Goal: Information Seeking & Learning: Learn about a topic

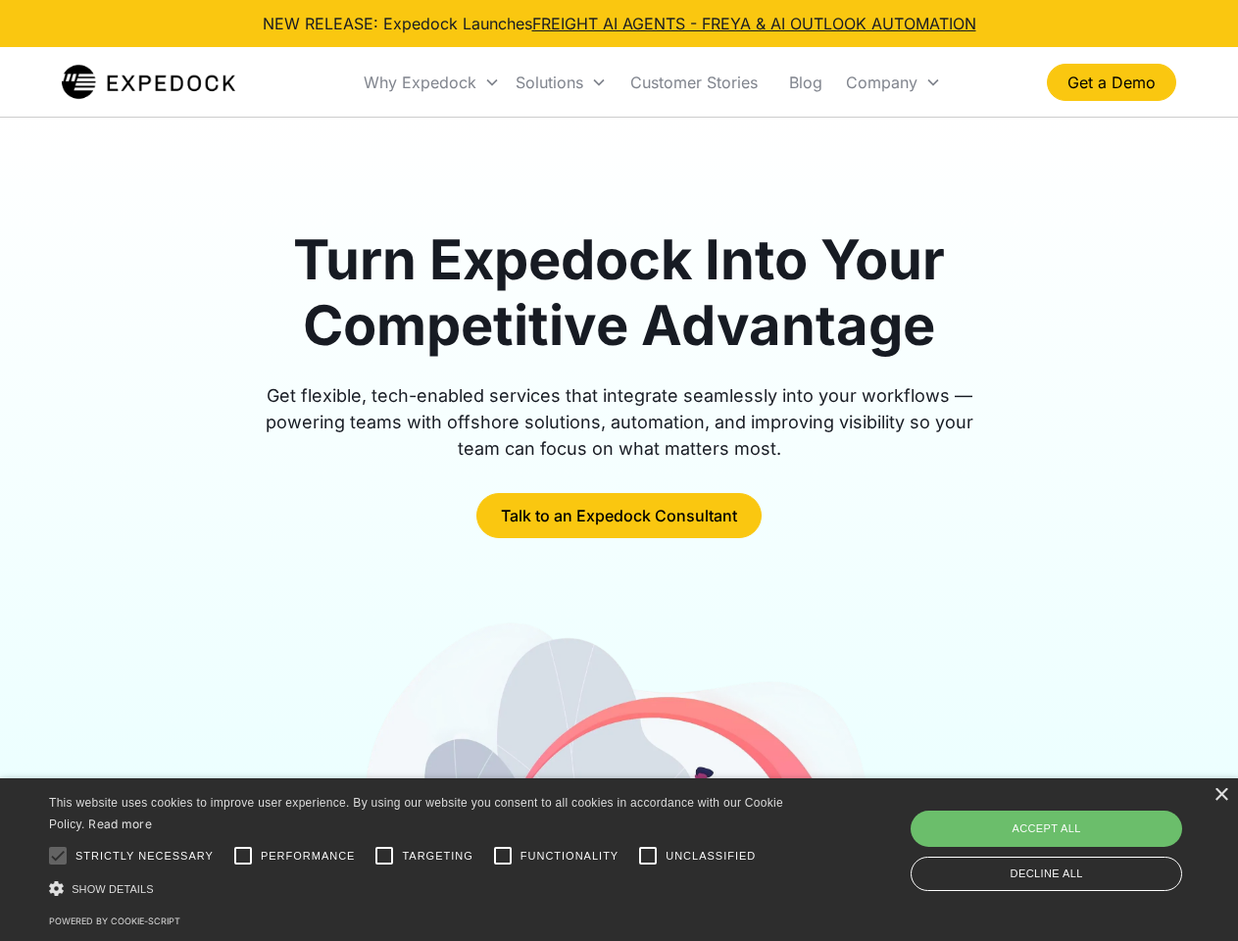
click at [432, 82] on div "Why Expedock" at bounding box center [420, 83] width 113 height 20
click at [561, 82] on div "Solutions" at bounding box center [549, 83] width 68 height 20
click at [893, 82] on div "Company" at bounding box center [882, 83] width 72 height 20
click at [58, 855] on div at bounding box center [57, 855] width 39 height 39
click at [243, 855] on input "Performance" at bounding box center [242, 855] width 39 height 39
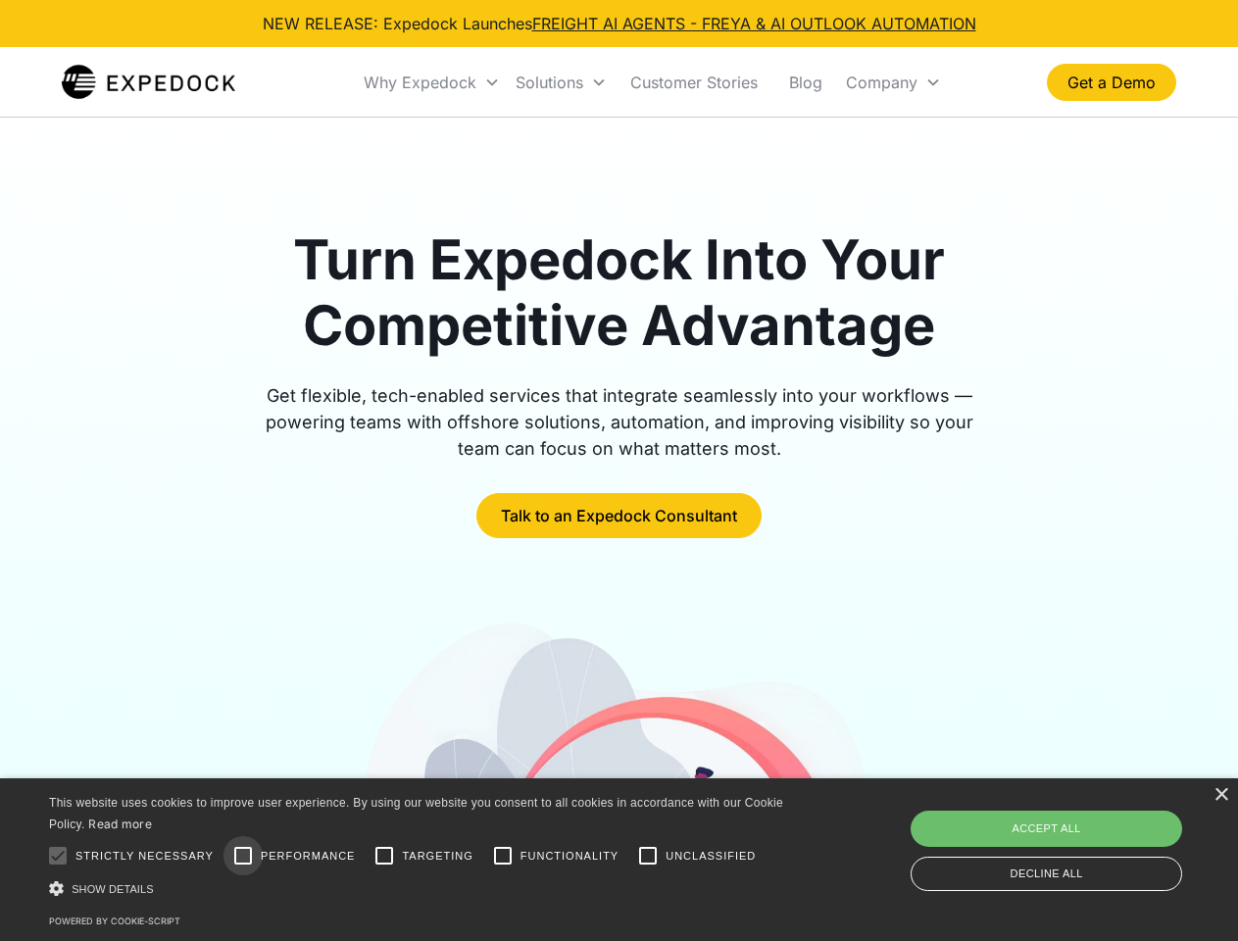
checkbox input "true"
click at [384, 855] on input "Targeting" at bounding box center [384, 855] width 39 height 39
checkbox input "true"
click at [503, 855] on input "Functionality" at bounding box center [502, 855] width 39 height 39
checkbox input "true"
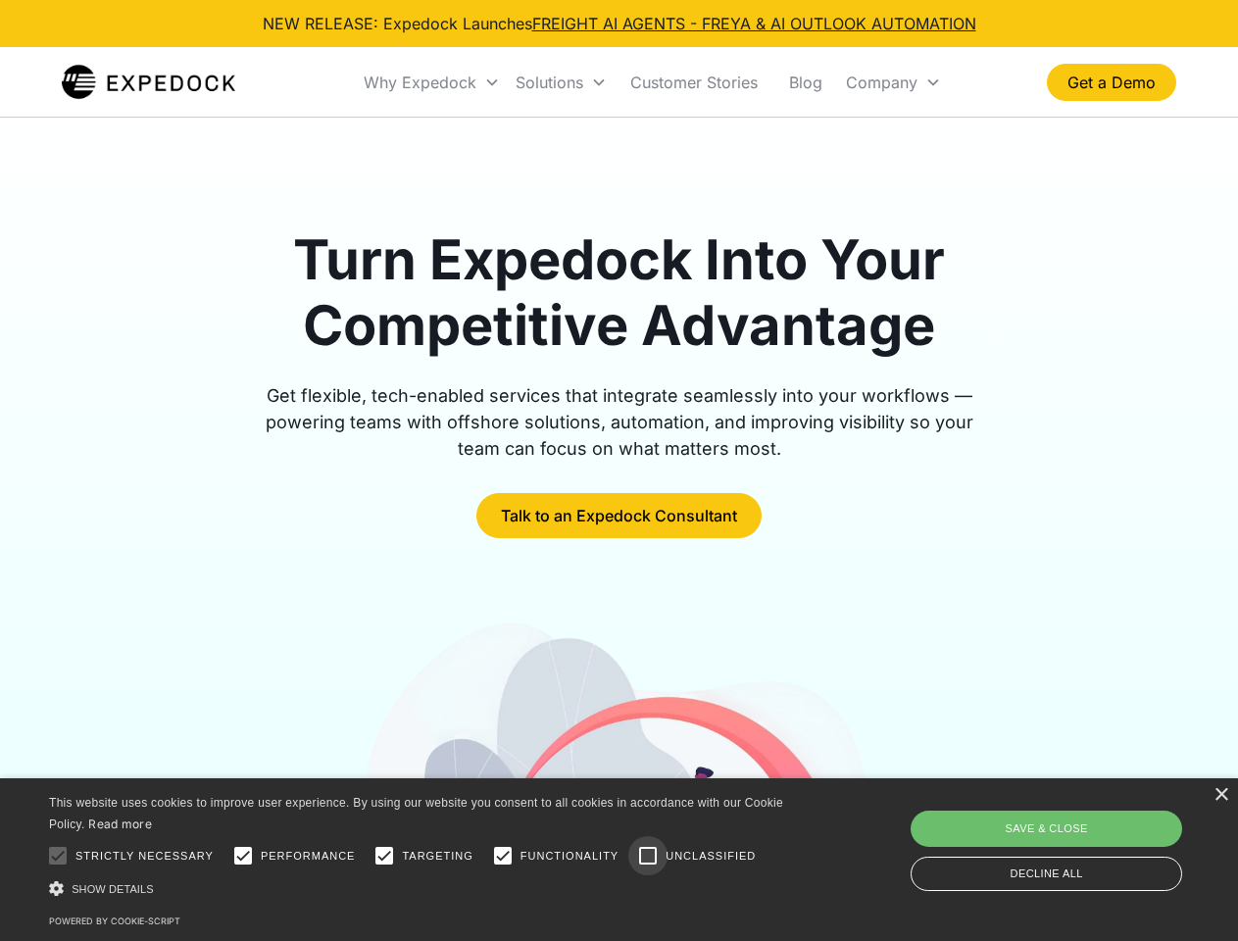
click at [648, 855] on input "Unclassified" at bounding box center [647, 855] width 39 height 39
checkbox input "true"
click at [419, 888] on div "Show details Hide details" at bounding box center [419, 888] width 741 height 21
